Goal: Download file/media

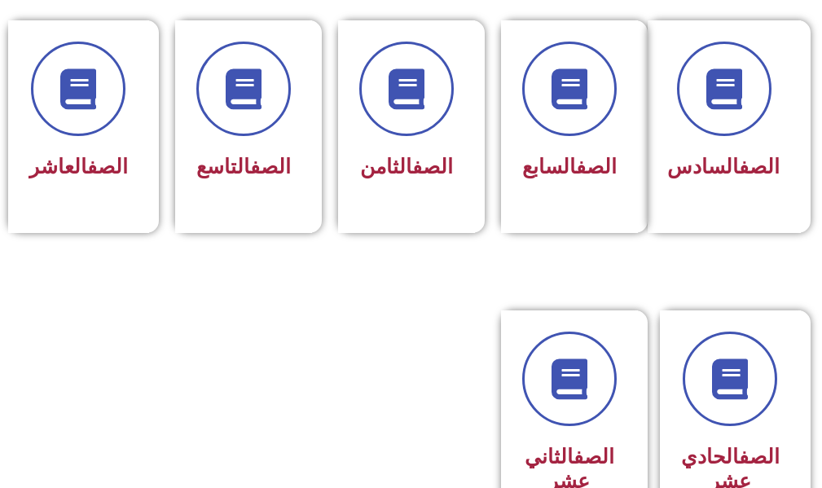
scroll to position [1141, 0]
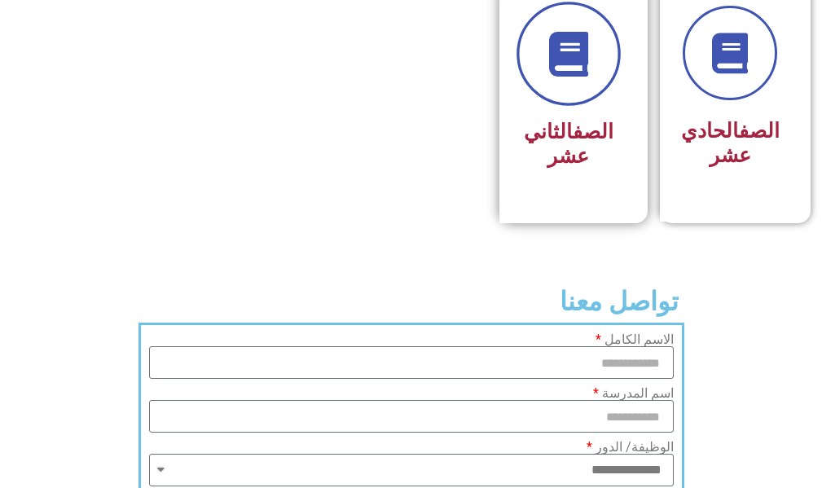
click at [571, 107] on link at bounding box center [569, 54] width 104 height 104
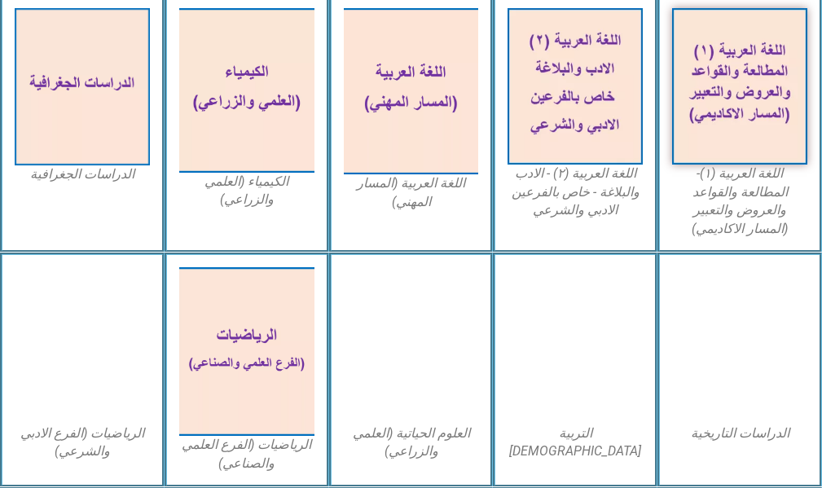
scroll to position [733, 0]
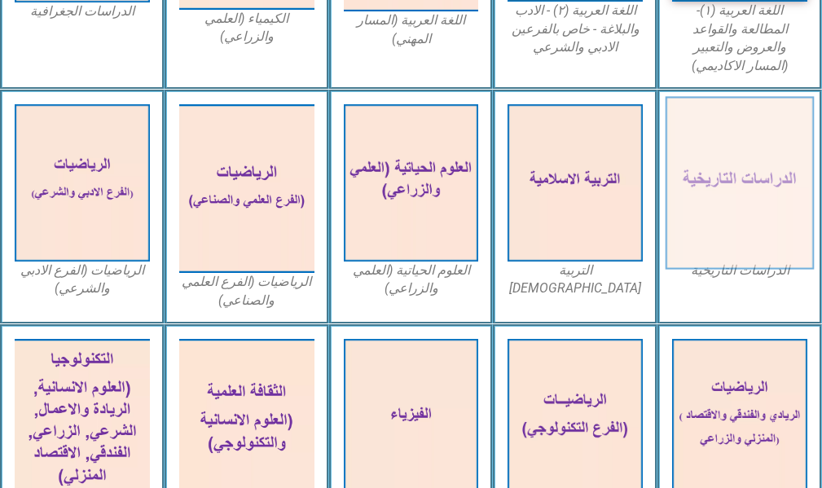
click at [747, 176] on img at bounding box center [740, 182] width 148 height 173
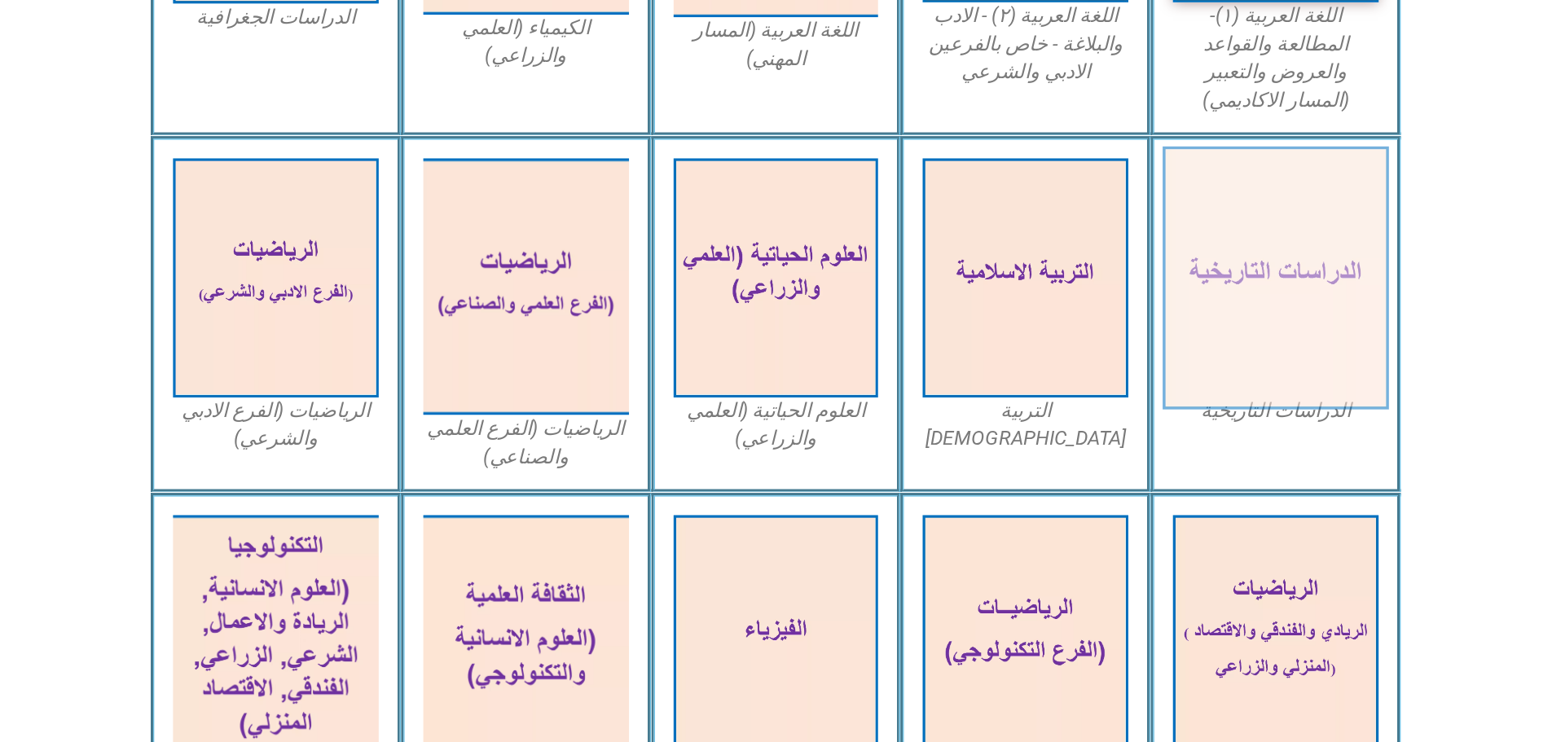
scroll to position [632, 0]
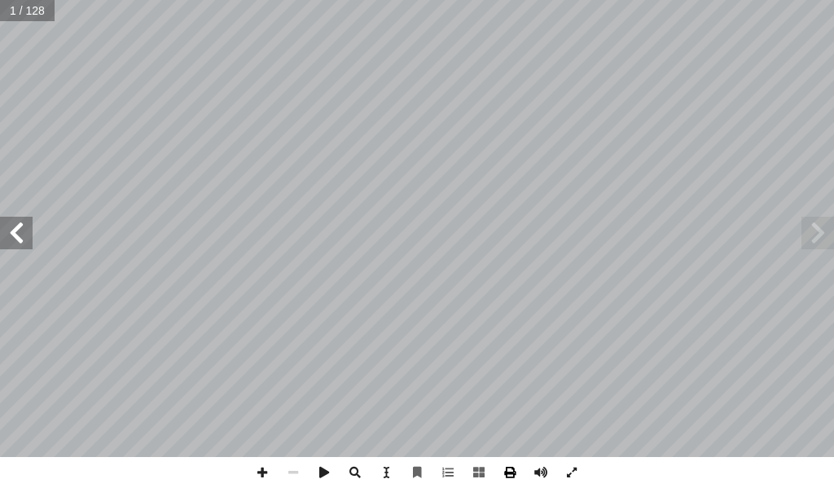
click at [506, 473] on span at bounding box center [510, 472] width 31 height 31
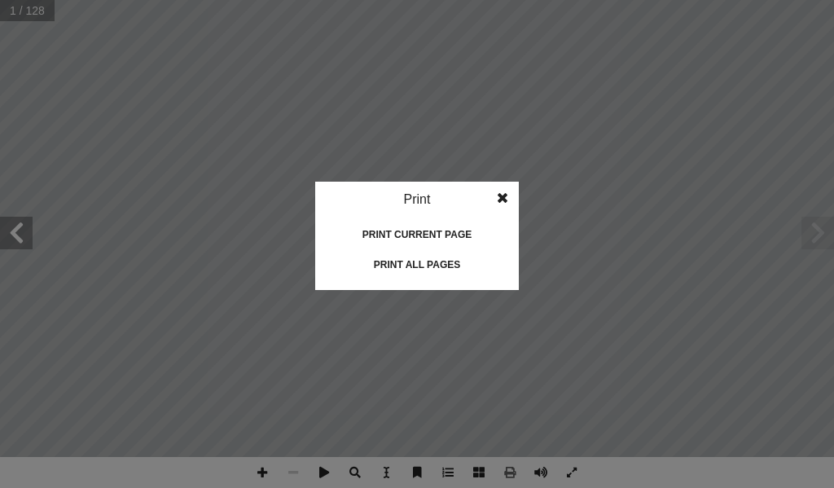
click at [419, 258] on div "Print all pages" at bounding box center [417, 265] width 163 height 26
